Goal: Information Seeking & Learning: Learn about a topic

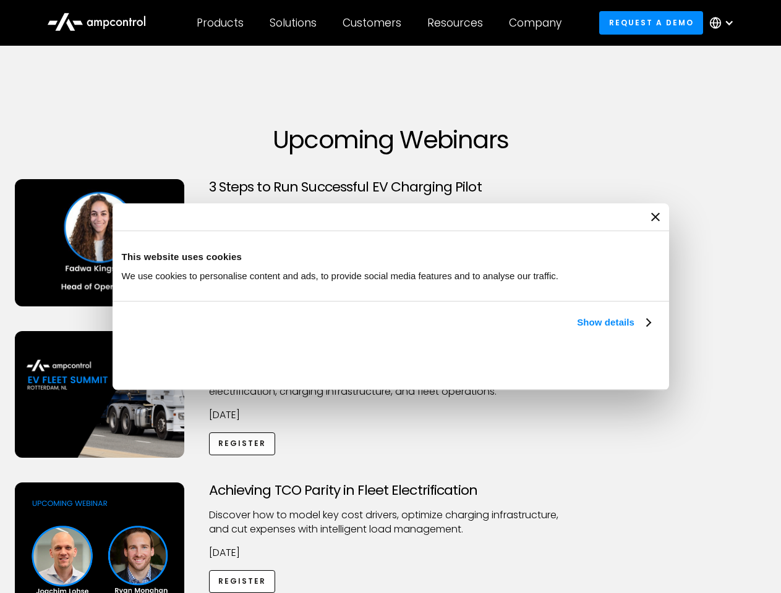
click at [577, 330] on link "Show details" at bounding box center [613, 322] width 73 height 15
click at [0, 0] on div "Necessary cookies help make a website usable by enabling basic functions like p…" at bounding box center [0, 0] width 0 height 0
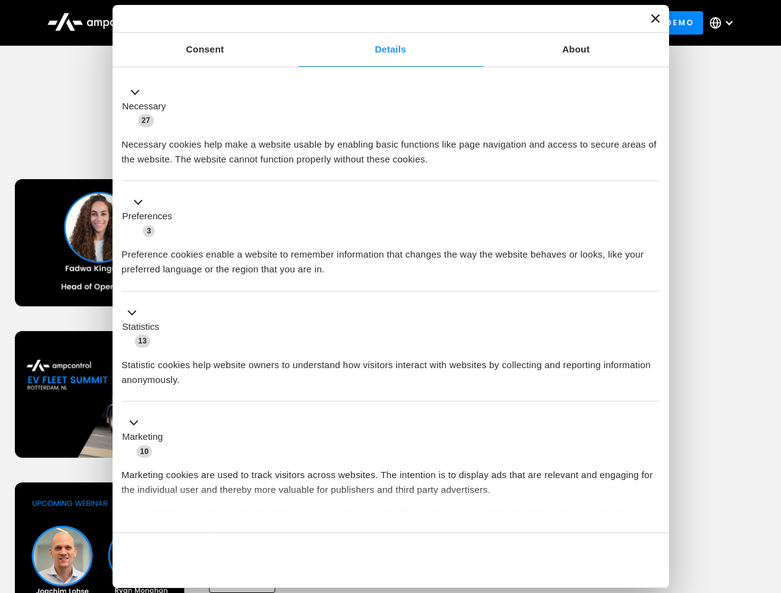
click at [380, 23] on div "Customers" at bounding box center [371, 23] width 59 height 14
click at [219, 23] on div "Products" at bounding box center [220, 23] width 47 height 14
click at [294, 23] on div "Solutions" at bounding box center [292, 23] width 47 height 14
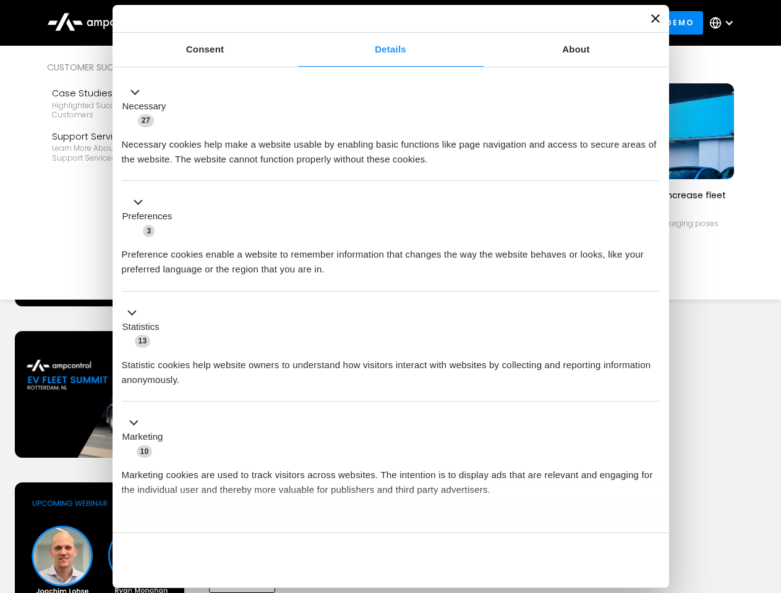
click at [374, 23] on div "Customers" at bounding box center [371, 23] width 59 height 14
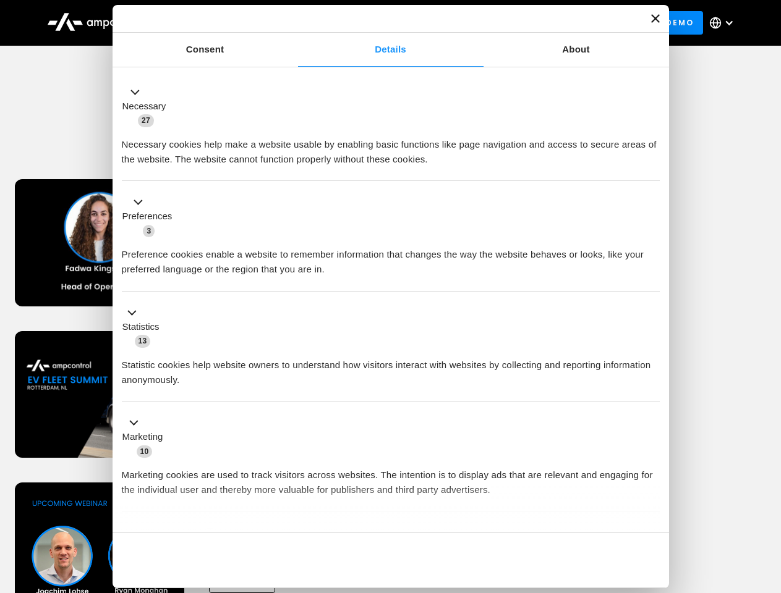
click at [457, 23] on div "Resources" at bounding box center [455, 23] width 56 height 14
click at [539, 23] on div "Company" at bounding box center [535, 23] width 53 height 14
click at [724, 23] on div at bounding box center [729, 23] width 10 height 10
